Goal: Purchase product/service

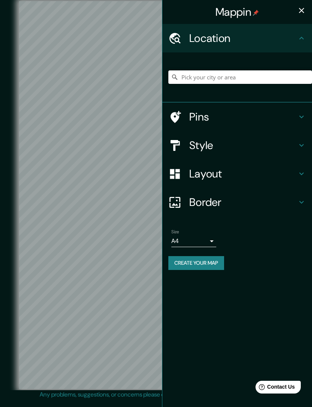
click at [247, 77] on input "Pick your city or area" at bounding box center [241, 76] width 144 height 13
click at [287, 78] on input "[GEOGRAPHIC_DATA], [GEOGRAPHIC_DATA]" at bounding box center [241, 76] width 144 height 13
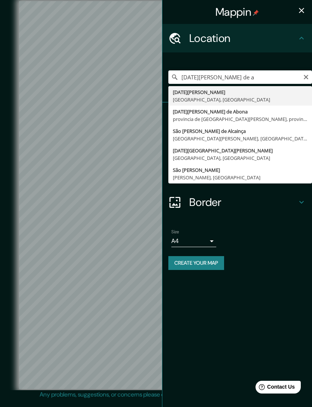
type input "[DATE][GEOGRAPHIC_DATA][PERSON_NAME], [GEOGRAPHIC_DATA], [GEOGRAPHIC_DATA]"
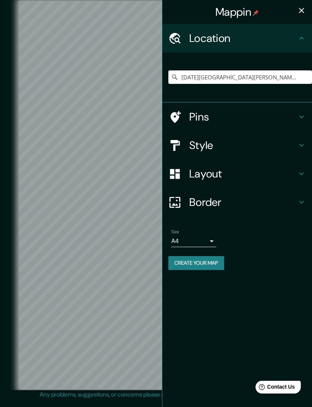
click at [273, 145] on h4 "Style" at bounding box center [244, 145] width 108 height 13
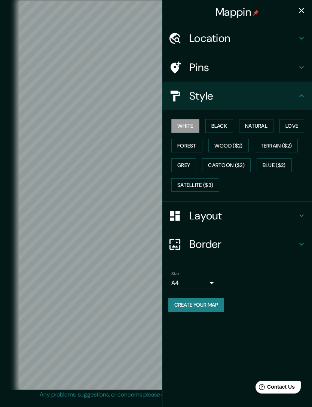
click at [275, 165] on button "Blue ($2)" at bounding box center [274, 165] width 35 height 14
click at [232, 164] on button "Cartoon ($2)" at bounding box center [226, 165] width 49 height 14
click at [191, 161] on button "Grey" at bounding box center [184, 165] width 25 height 14
click at [293, 144] on button "Terrain ($2)" at bounding box center [276, 146] width 43 height 14
click at [239, 141] on button "Wood ($2)" at bounding box center [229, 146] width 40 height 14
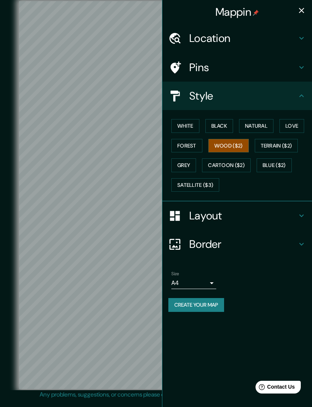
click at [187, 144] on button "Forest" at bounding box center [187, 146] width 31 height 14
click at [301, 123] on button "Love" at bounding box center [292, 126] width 25 height 14
click at [260, 127] on button "Natural" at bounding box center [256, 126] width 34 height 14
click at [224, 124] on button "Black" at bounding box center [220, 126] width 28 height 14
click at [192, 125] on button "White" at bounding box center [186, 126] width 28 height 14
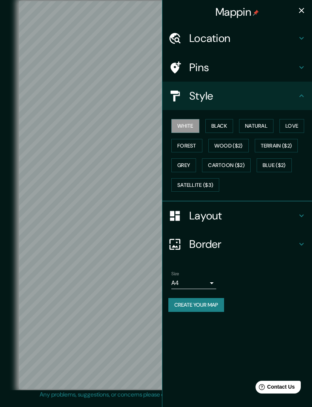
click at [209, 186] on button "Satellite ($3)" at bounding box center [196, 185] width 48 height 14
click at [312, 3] on div "Mappin" at bounding box center [238, 12] width 150 height 24
click at [300, 12] on icon "button" at bounding box center [301, 10] width 9 height 9
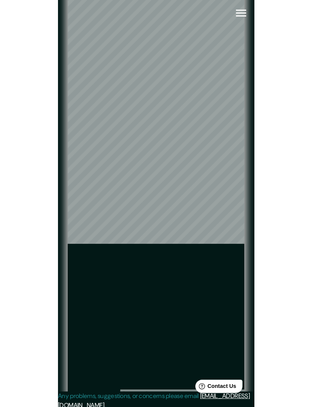
scroll to position [17, 0]
